Goal: Information Seeking & Learning: Learn about a topic

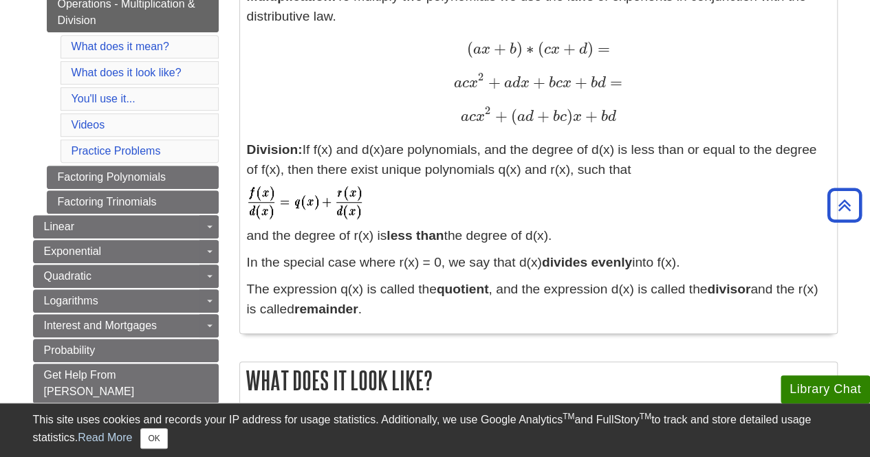
scroll to position [327, 0]
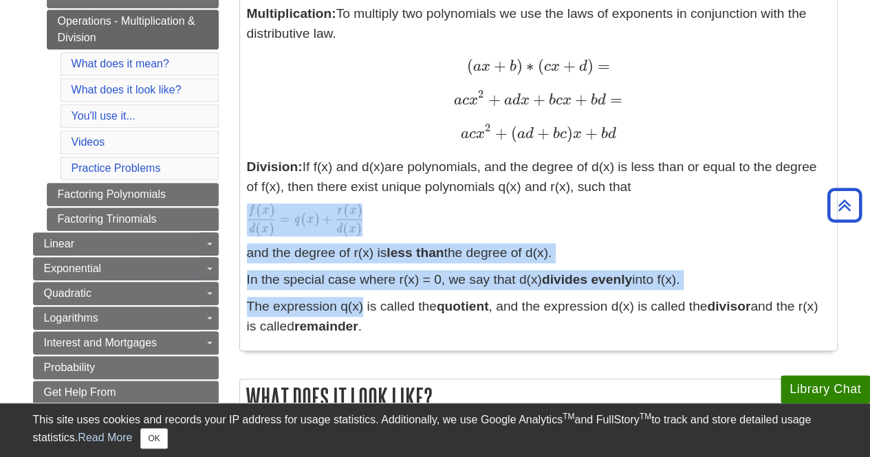
drag, startPoint x: 363, startPoint y: 312, endPoint x: 243, endPoint y: 217, distance: 153.2
click at [243, 217] on div "Definitions: Multiplication: To multiply two polynomials we use the laws of exp…" at bounding box center [538, 154] width 597 height 394
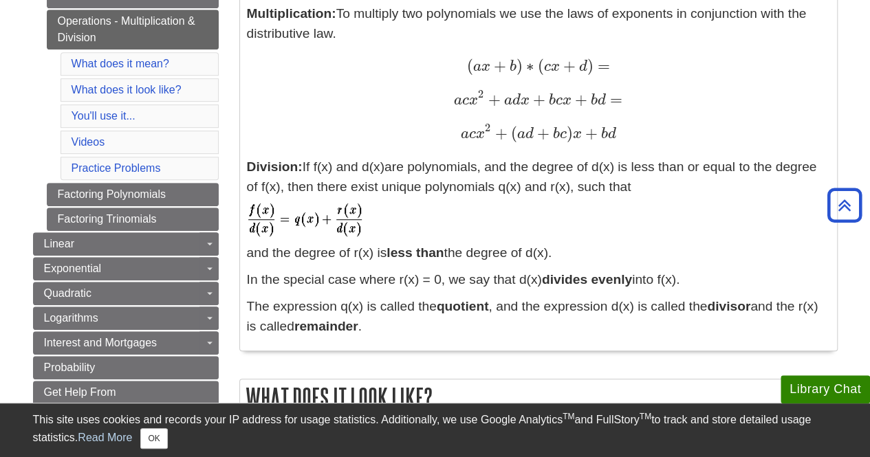
click at [378, 328] on p "The expression q(x) is called the quotient , and the expression d(x) is called …" at bounding box center [538, 317] width 583 height 40
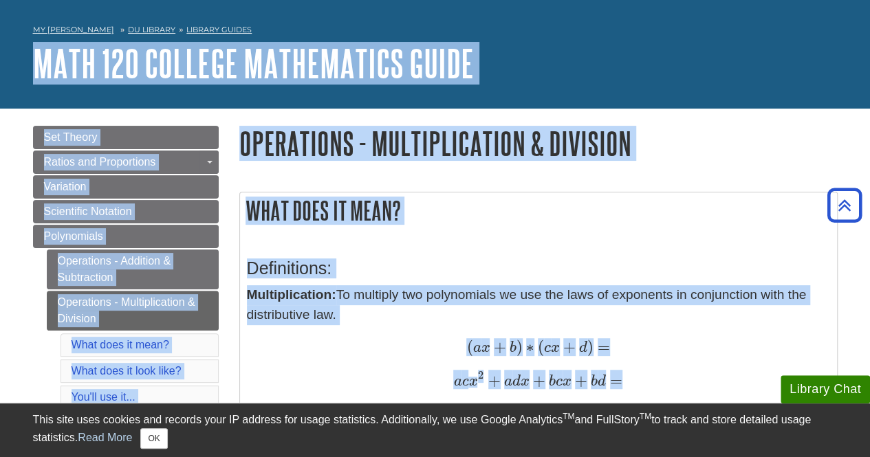
scroll to position [43, 0]
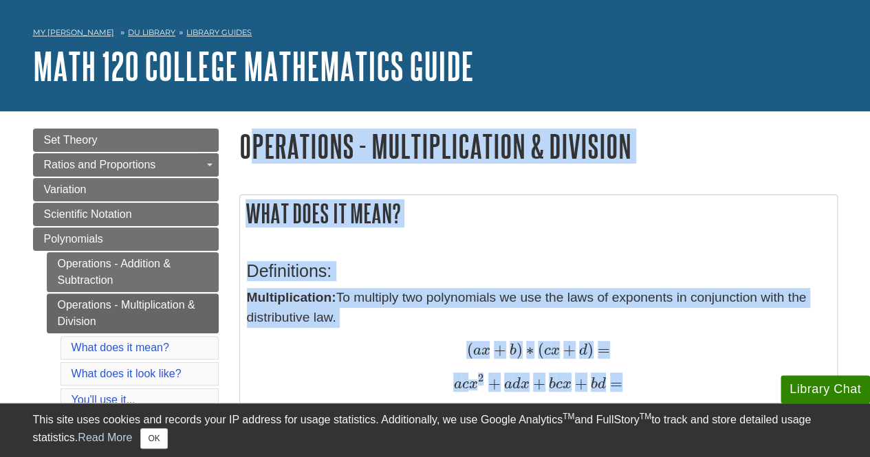
drag, startPoint x: 378, startPoint y: 328, endPoint x: 248, endPoint y: 138, distance: 230.0
copy div "perations - Multiplication & Division What does it mean? Definitions: Multiplic…"
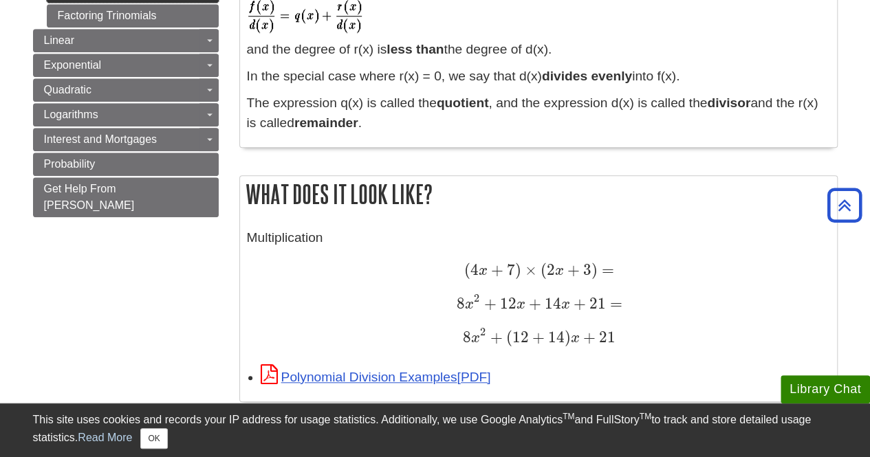
scroll to position [494, 0]
